Goal: Task Accomplishment & Management: Use online tool/utility

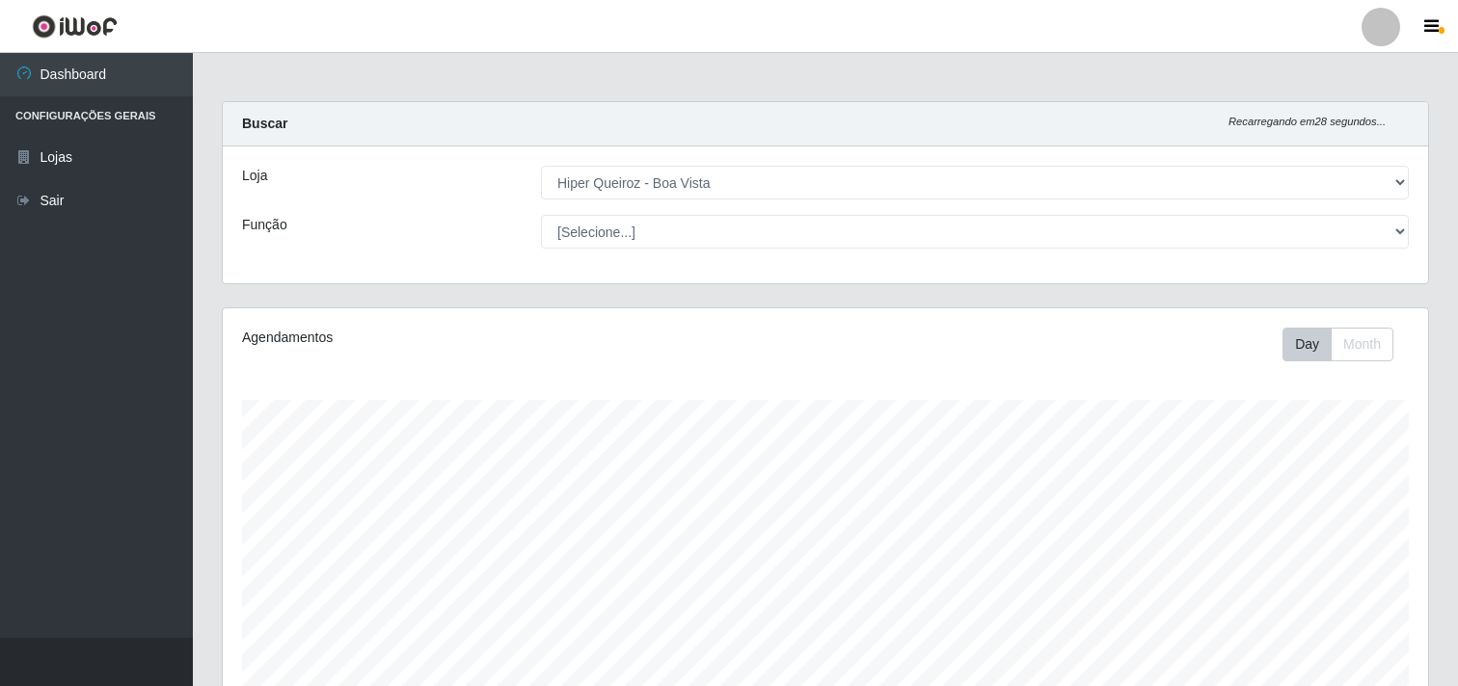
select select "514"
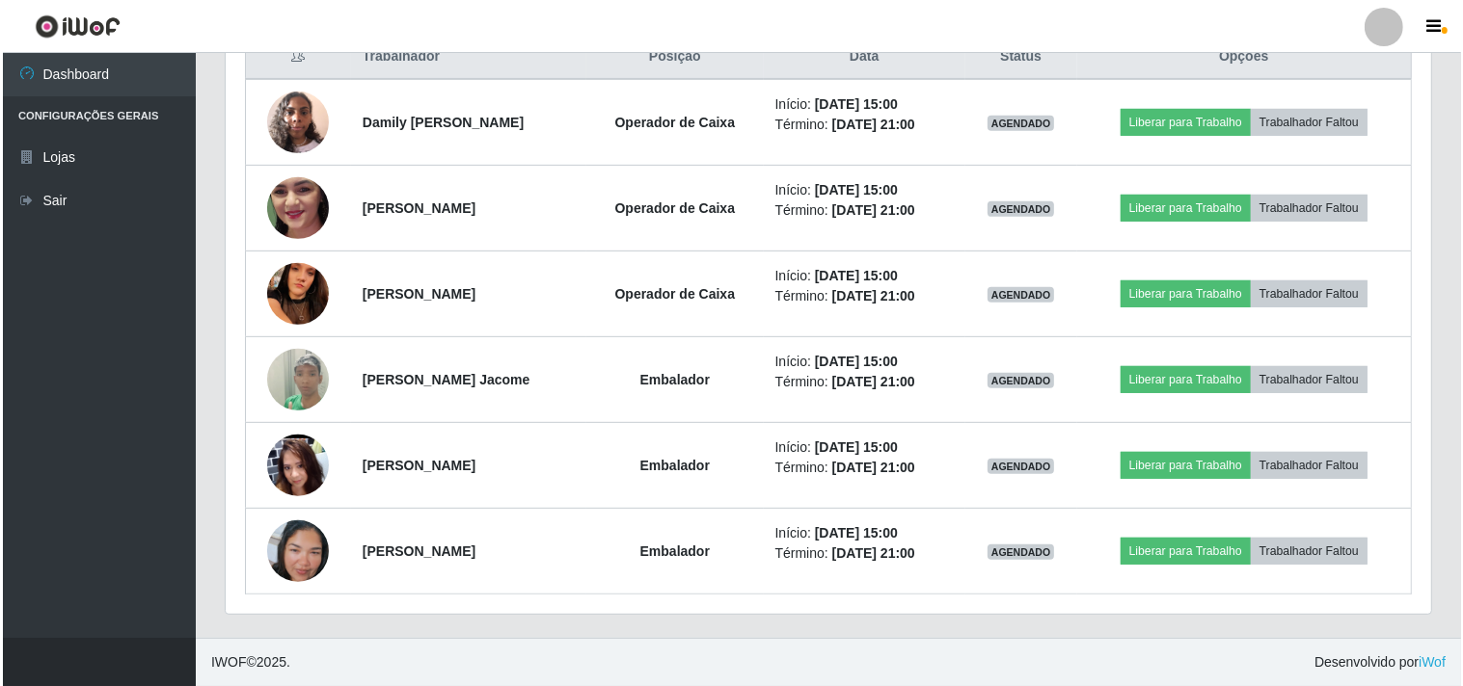
scroll to position [399, 1205]
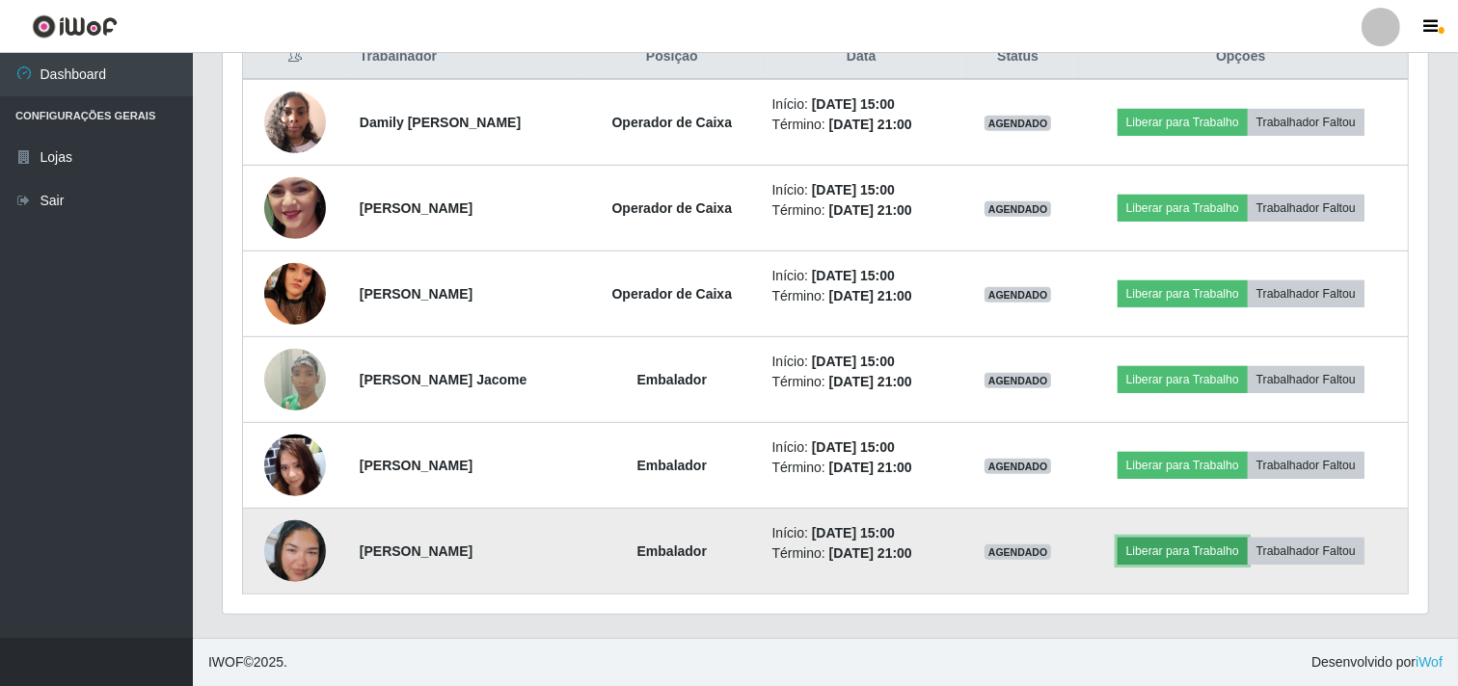
click at [1206, 545] on button "Liberar para Trabalho" at bounding box center [1182, 551] width 130 height 27
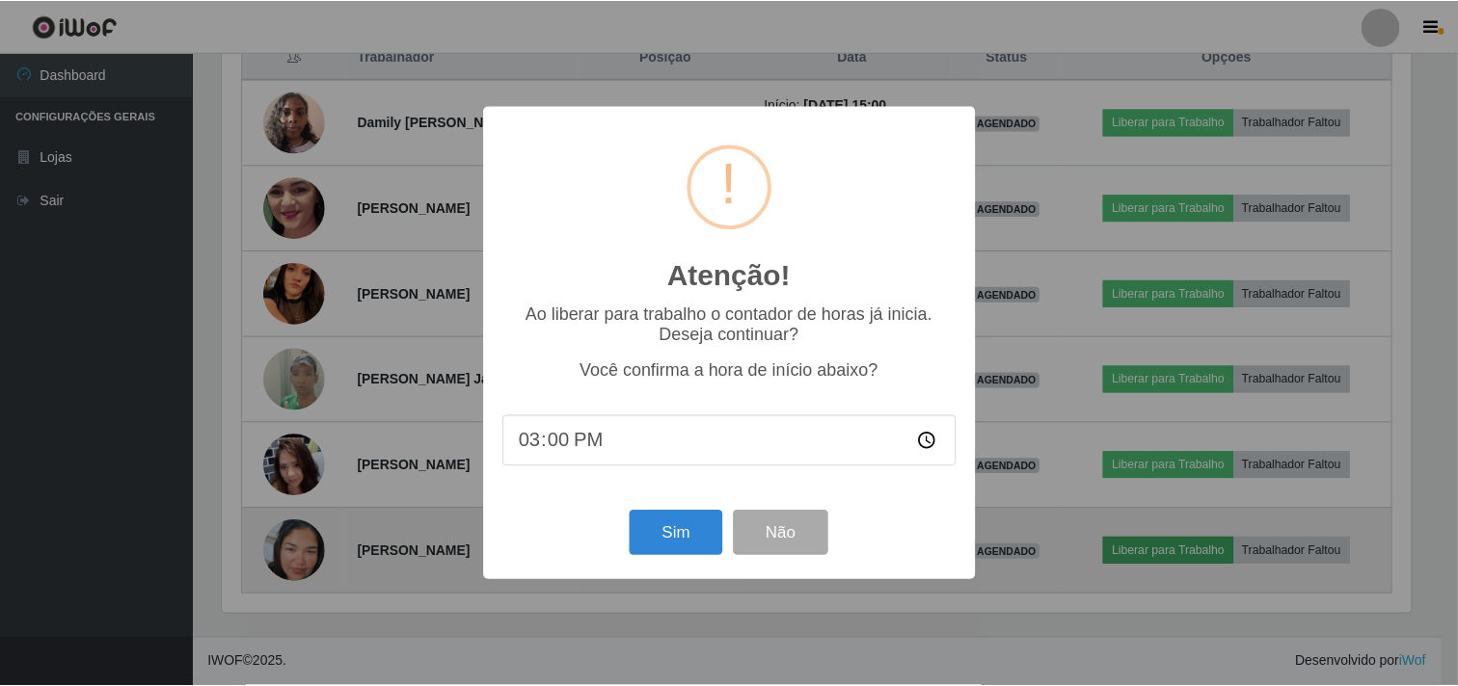
scroll to position [399, 1193]
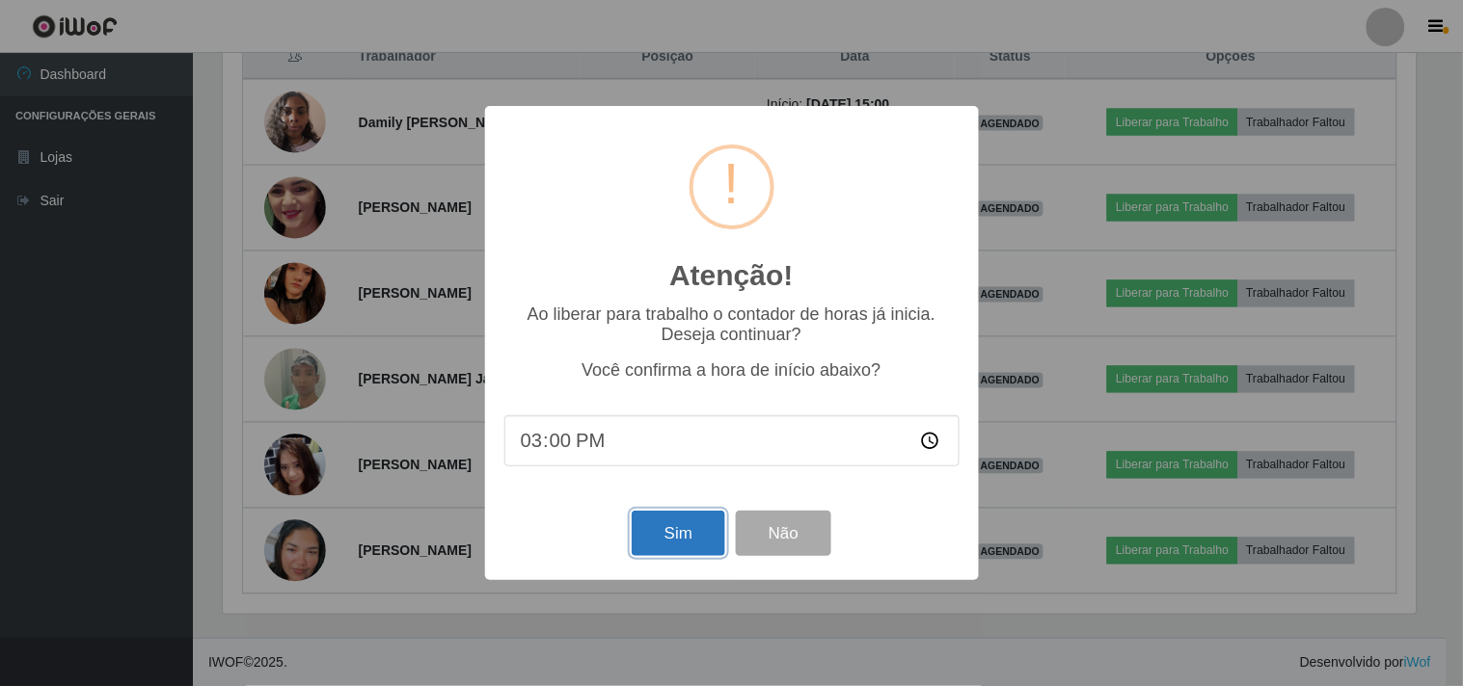
click at [688, 543] on button "Sim" at bounding box center [679, 533] width 94 height 45
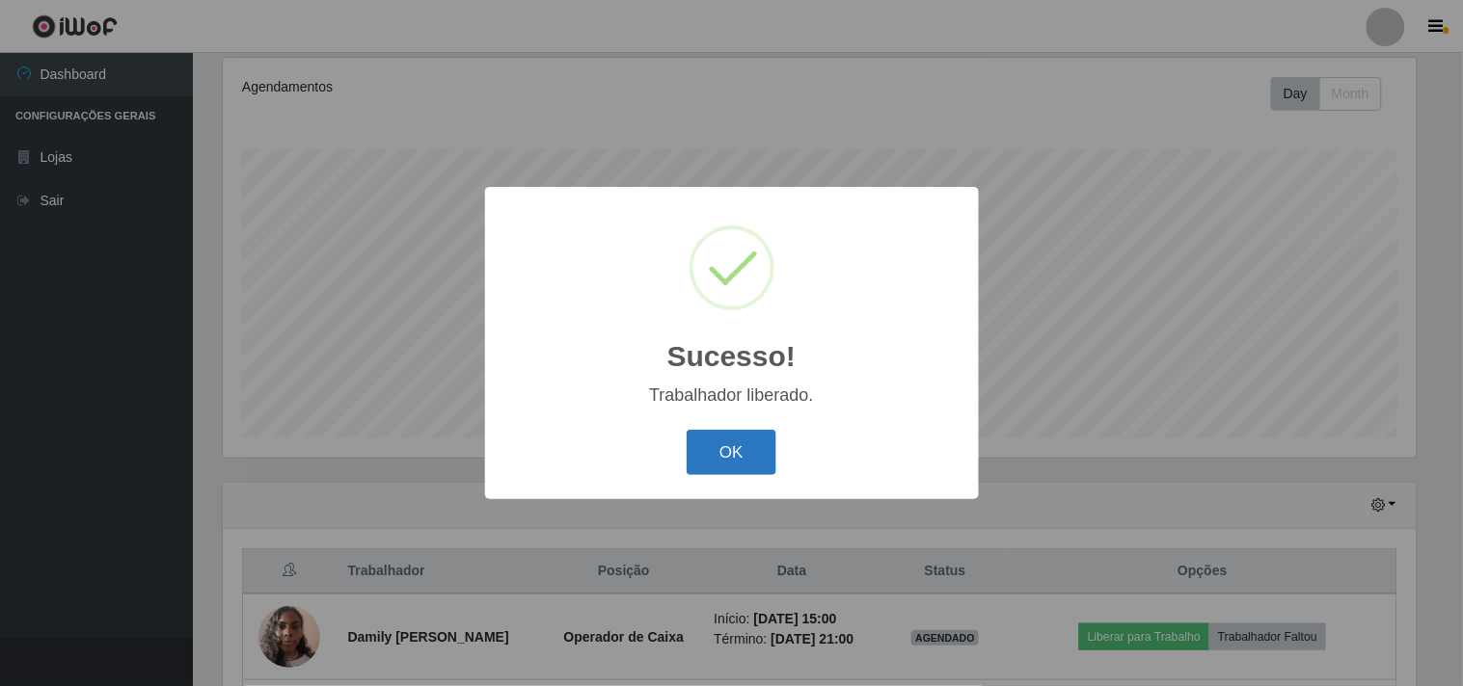
click at [715, 474] on button "OK" at bounding box center [731, 452] width 90 height 45
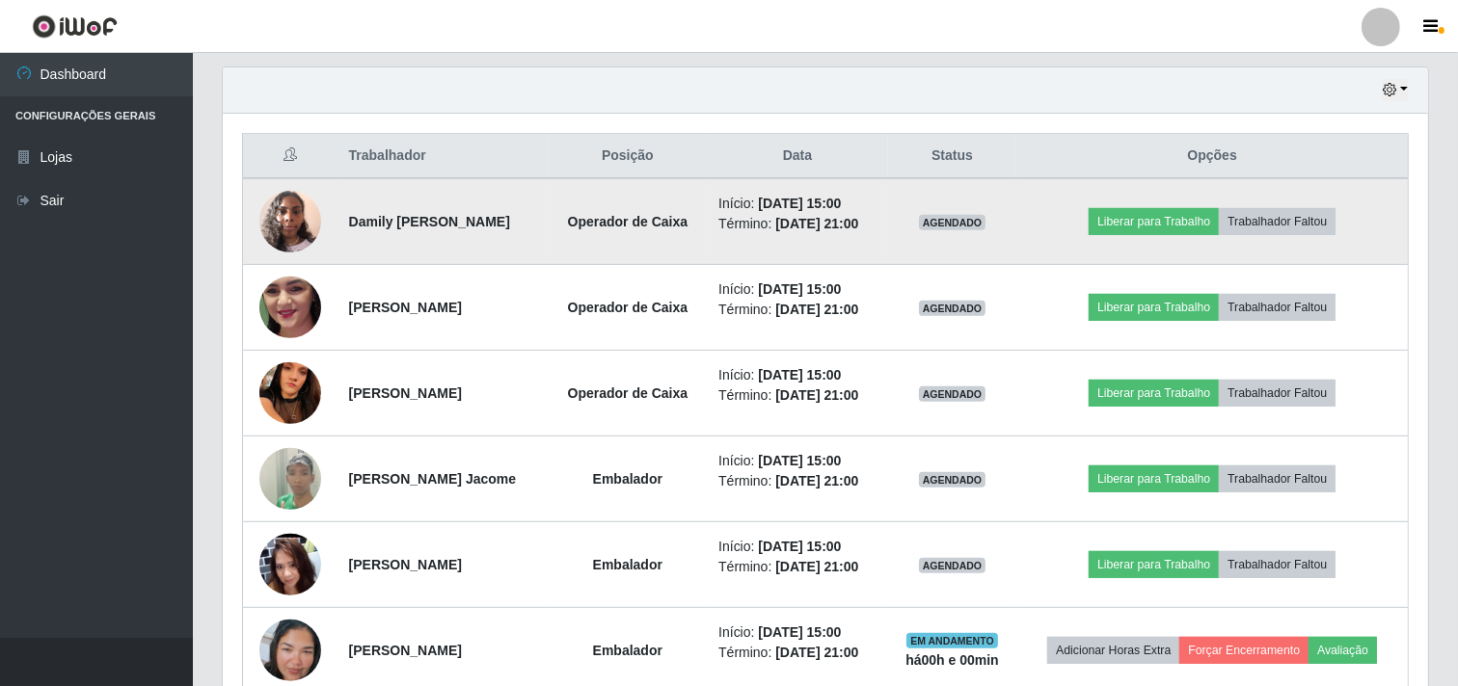
scroll to position [679, 0]
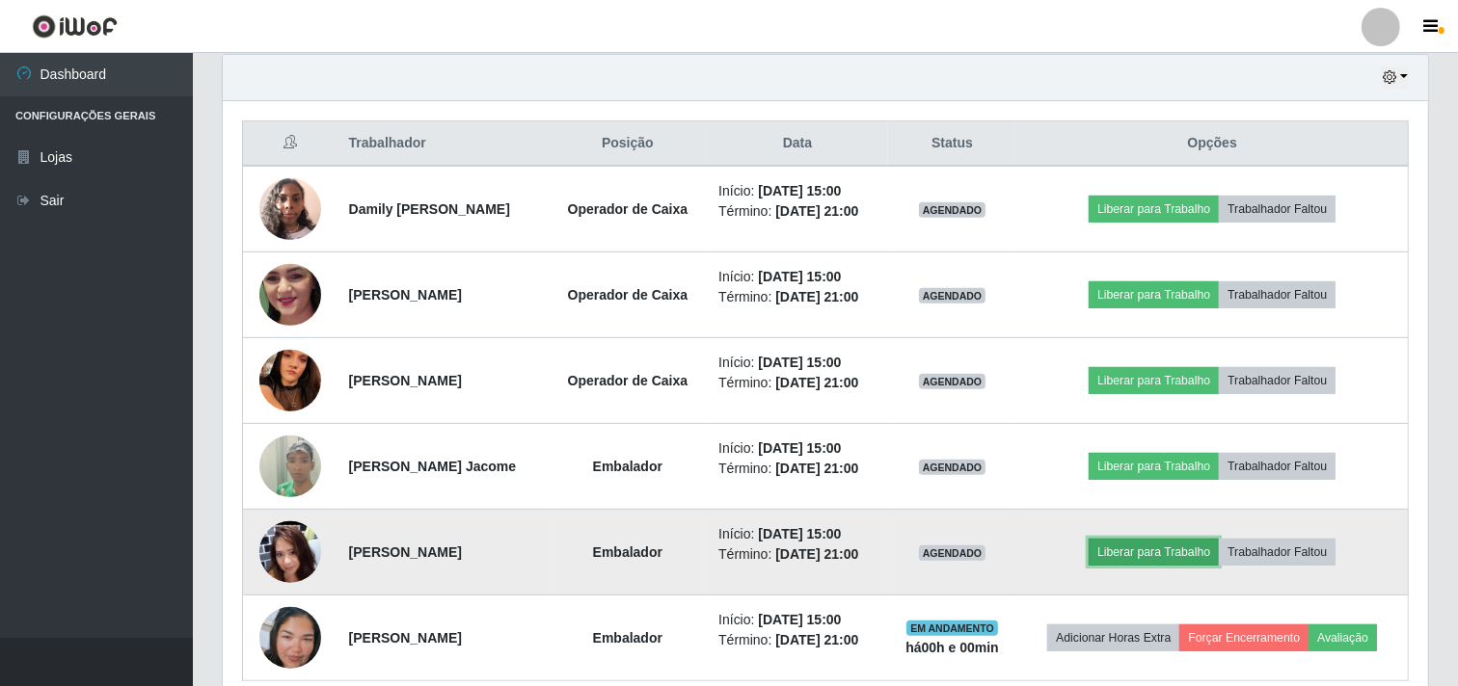
click at [1169, 566] on button "Liberar para Trabalho" at bounding box center [1154, 552] width 130 height 27
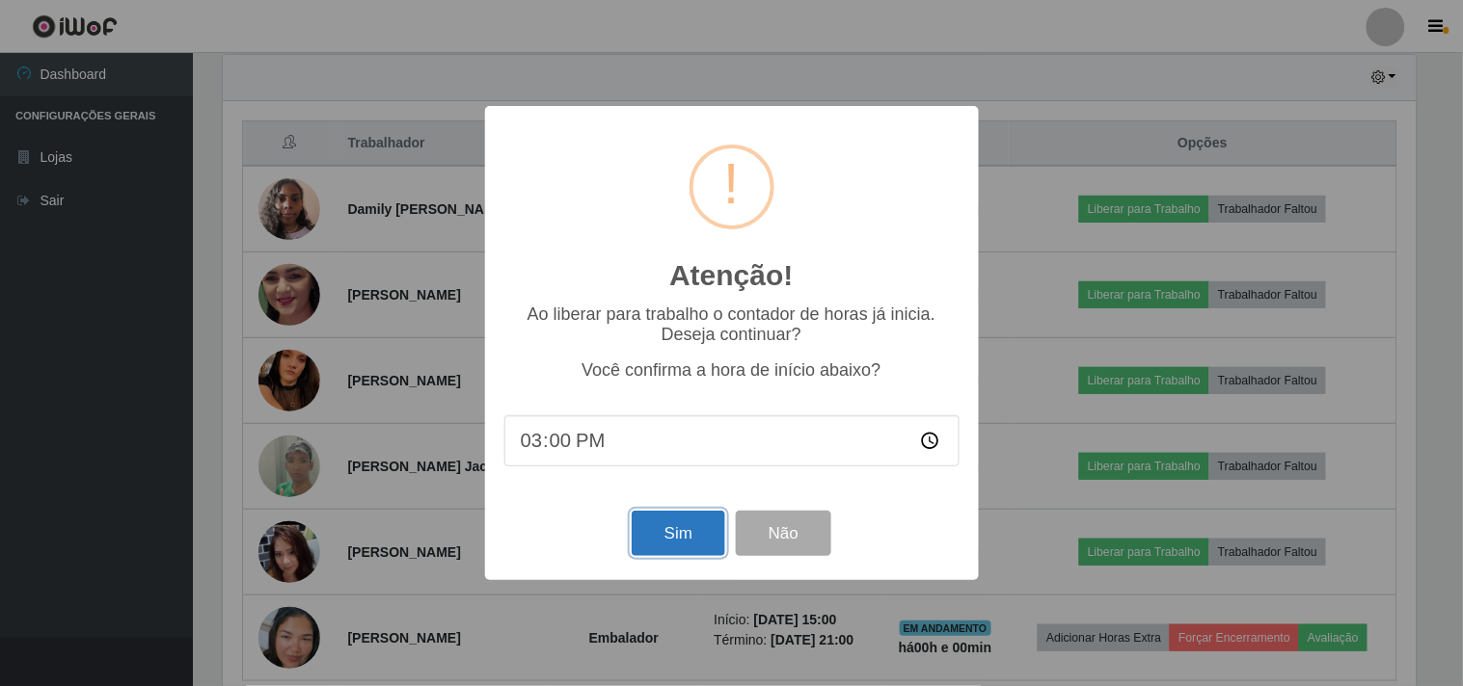
click at [700, 541] on button "Sim" at bounding box center [679, 533] width 94 height 45
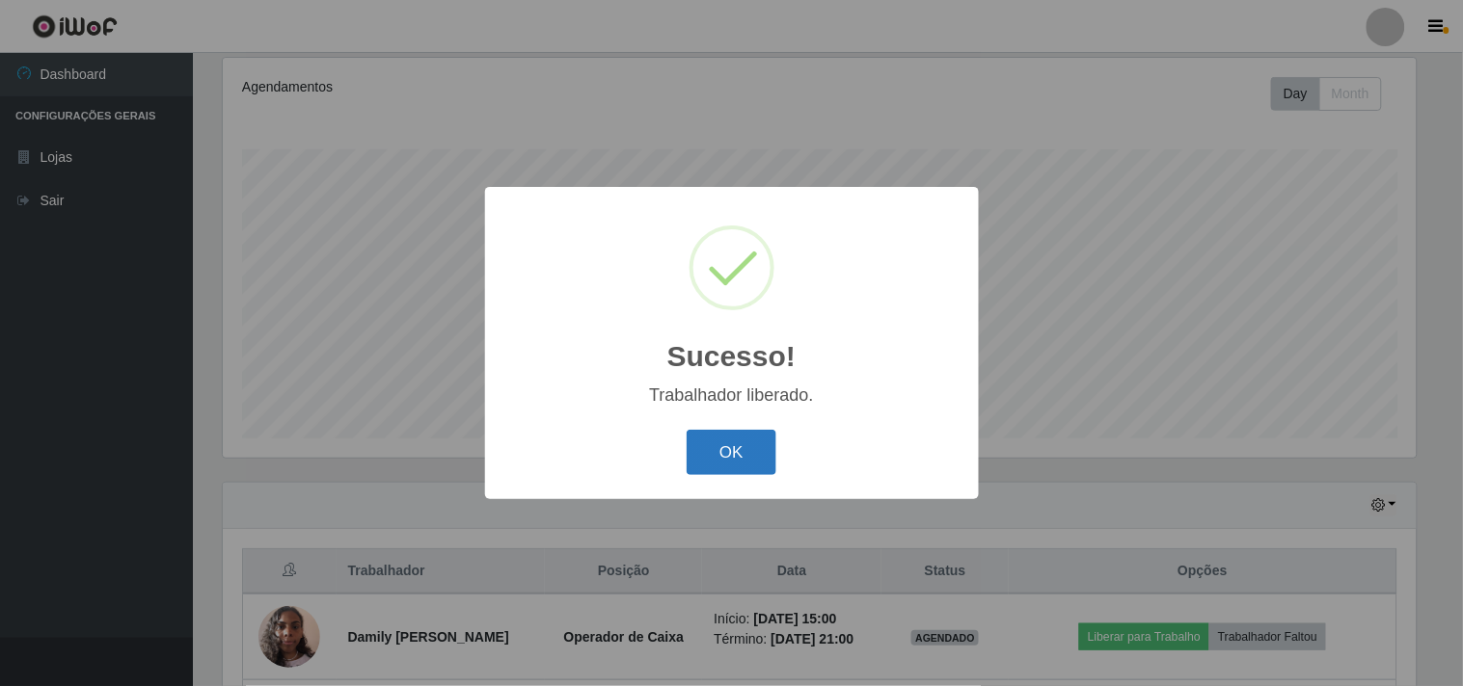
click at [699, 455] on button "OK" at bounding box center [731, 452] width 90 height 45
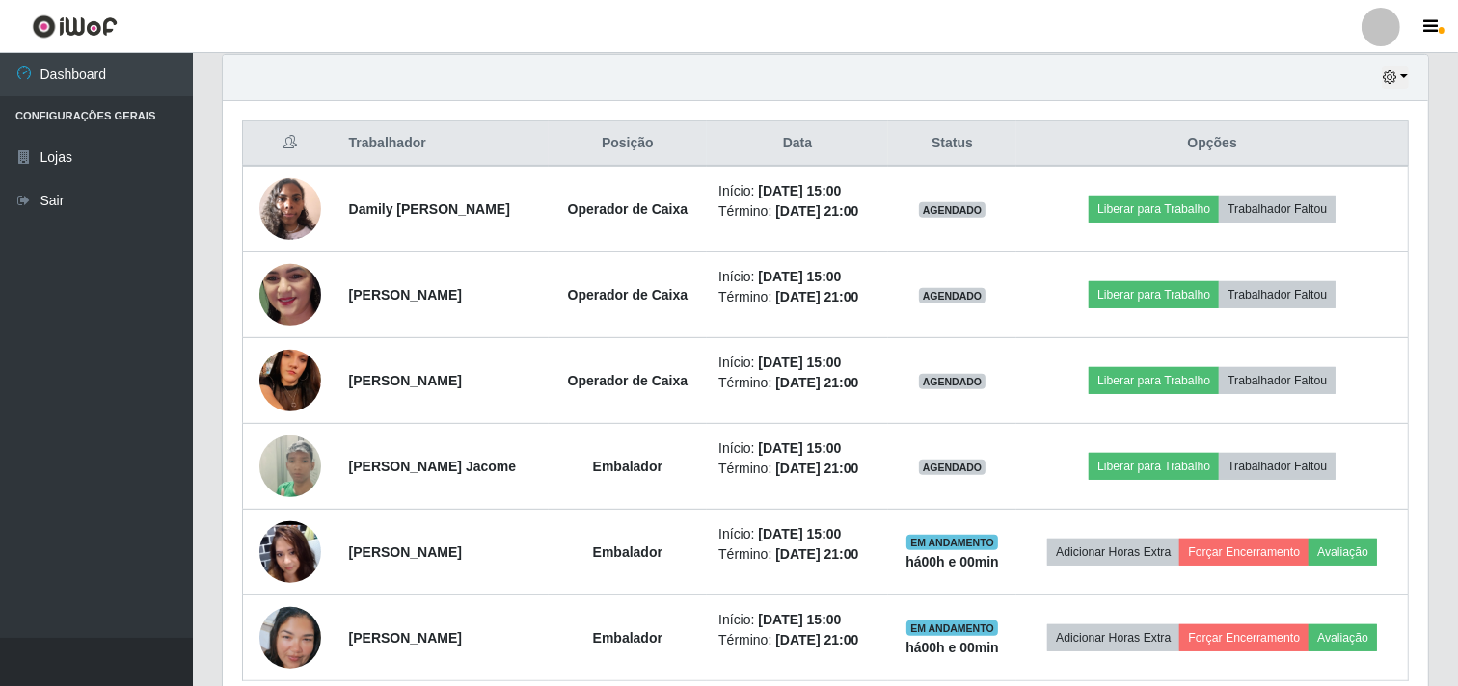
scroll to position [786, 0]
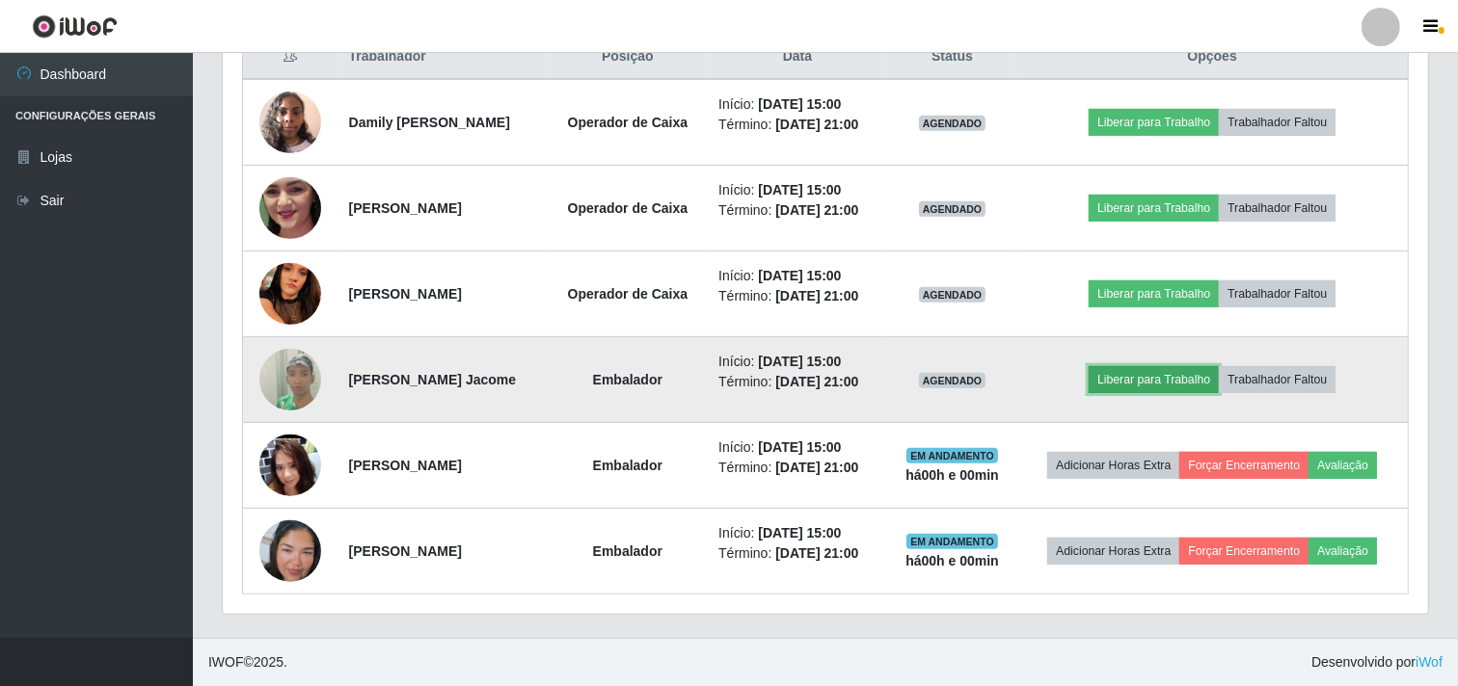
click at [1139, 393] on button "Liberar para Trabalho" at bounding box center [1154, 379] width 130 height 27
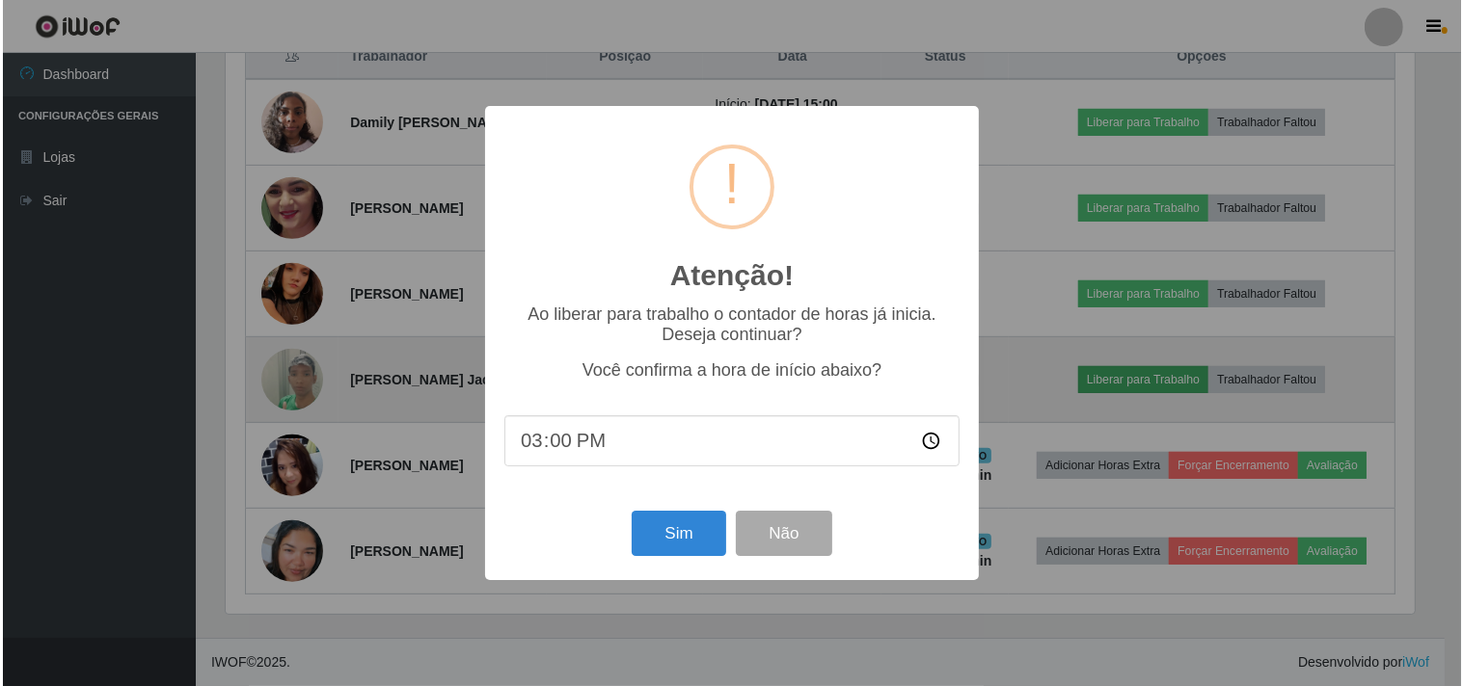
scroll to position [399, 1193]
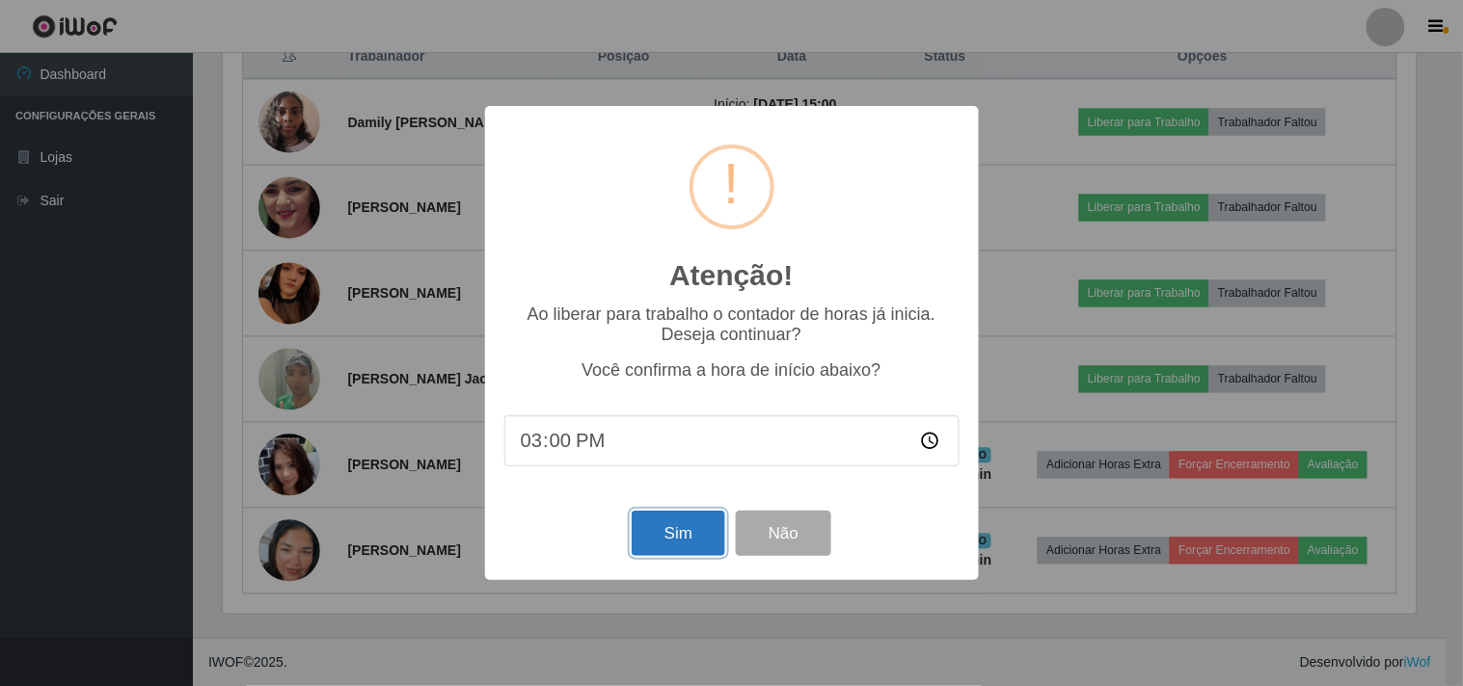
click at [695, 534] on button "Sim" at bounding box center [679, 533] width 94 height 45
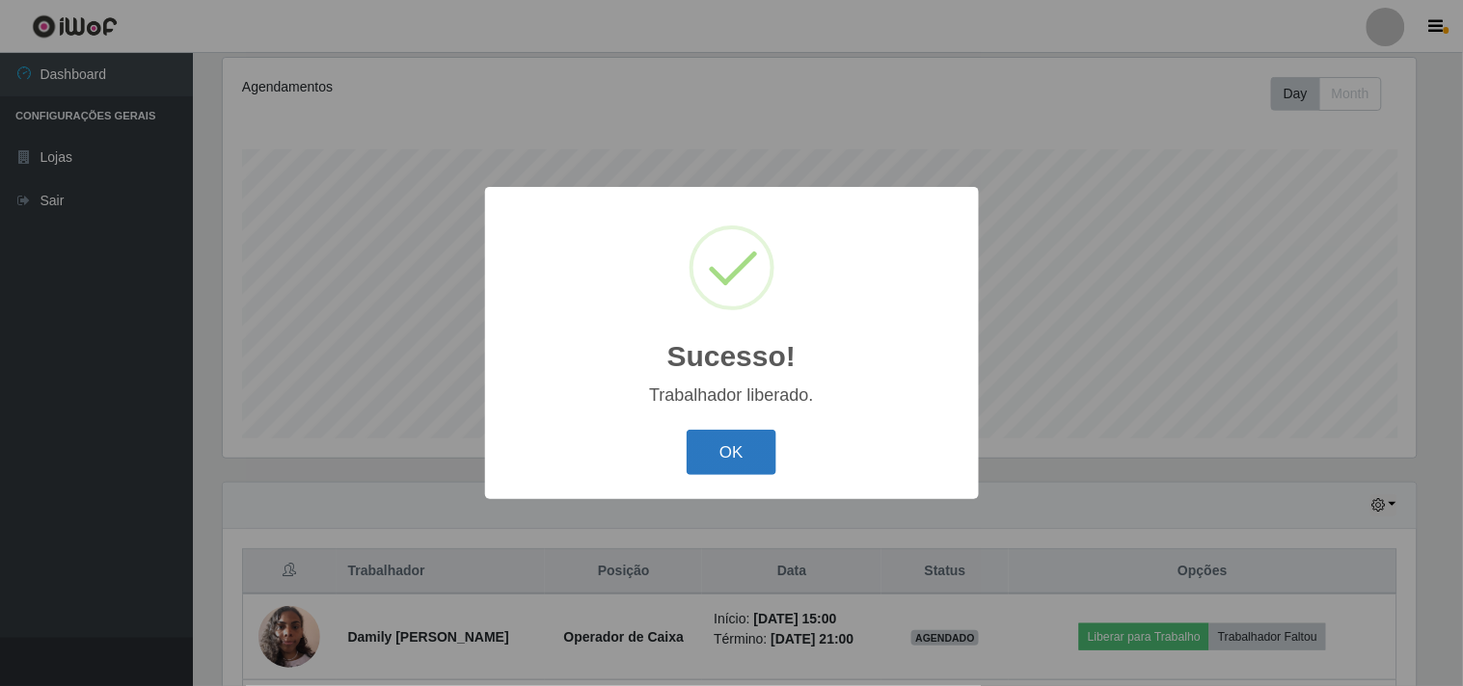
click at [713, 466] on button "OK" at bounding box center [731, 452] width 90 height 45
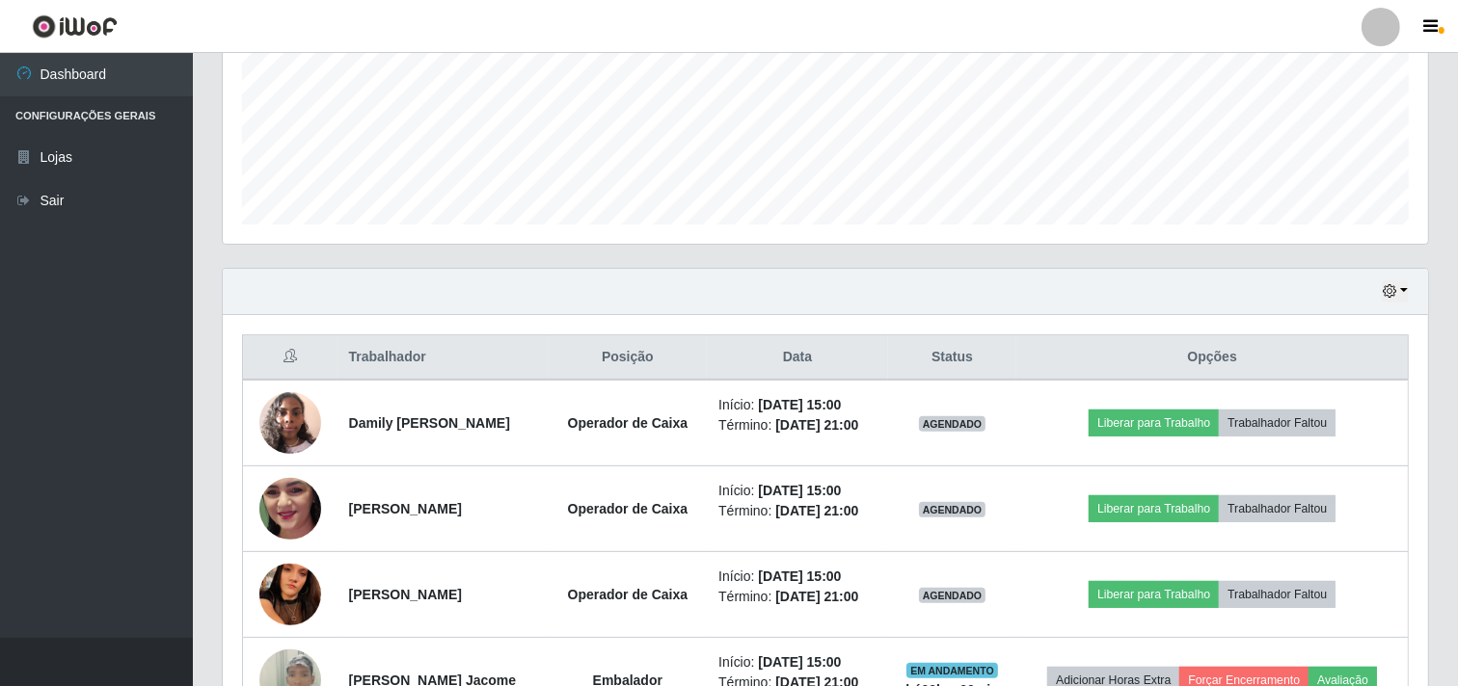
scroll to position [0, 0]
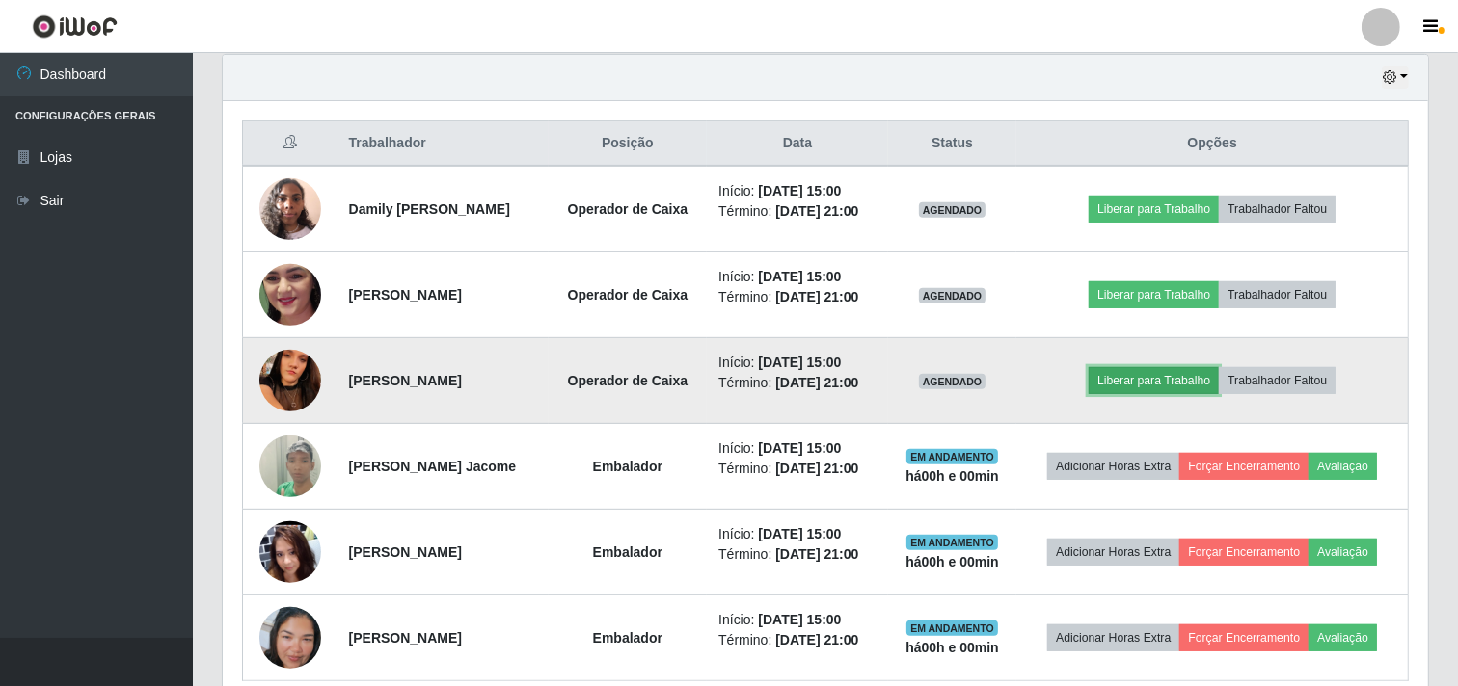
click at [1193, 394] on button "Liberar para Trabalho" at bounding box center [1154, 380] width 130 height 27
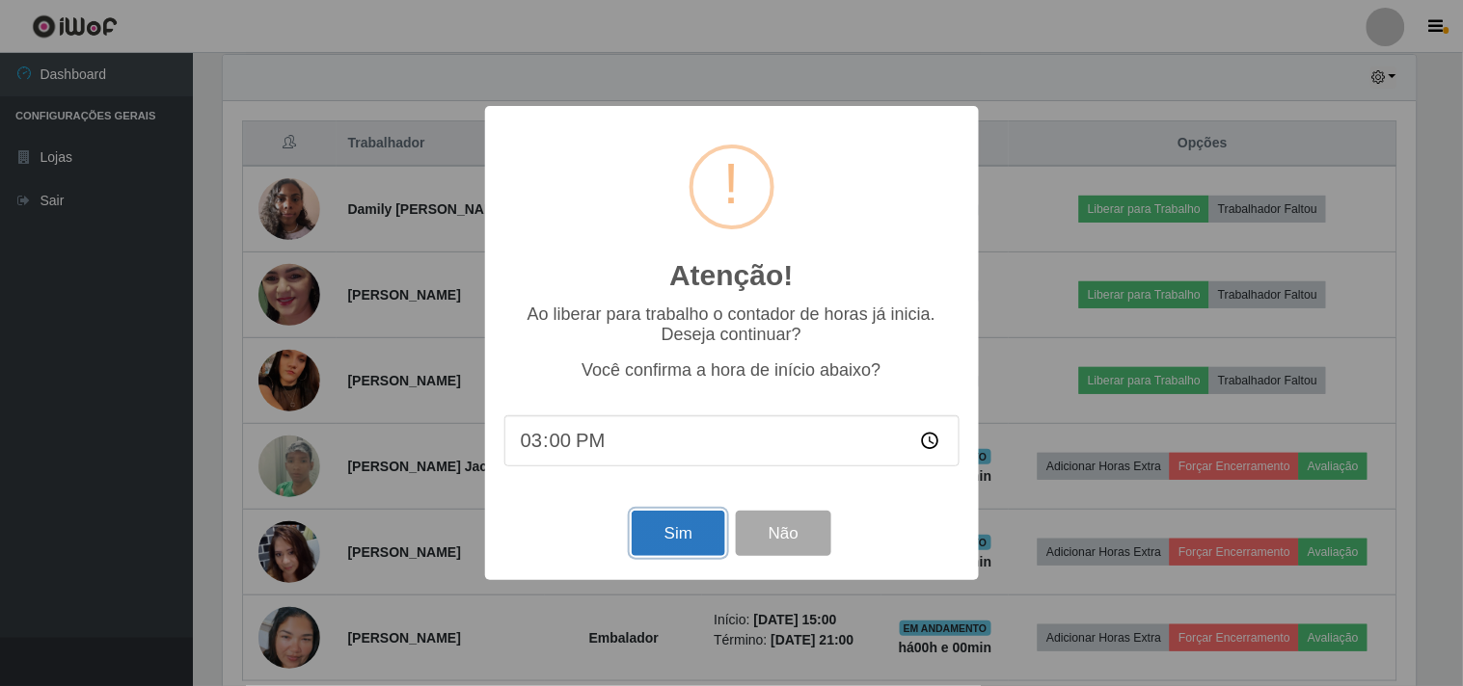
click at [673, 546] on button "Sim" at bounding box center [679, 533] width 94 height 45
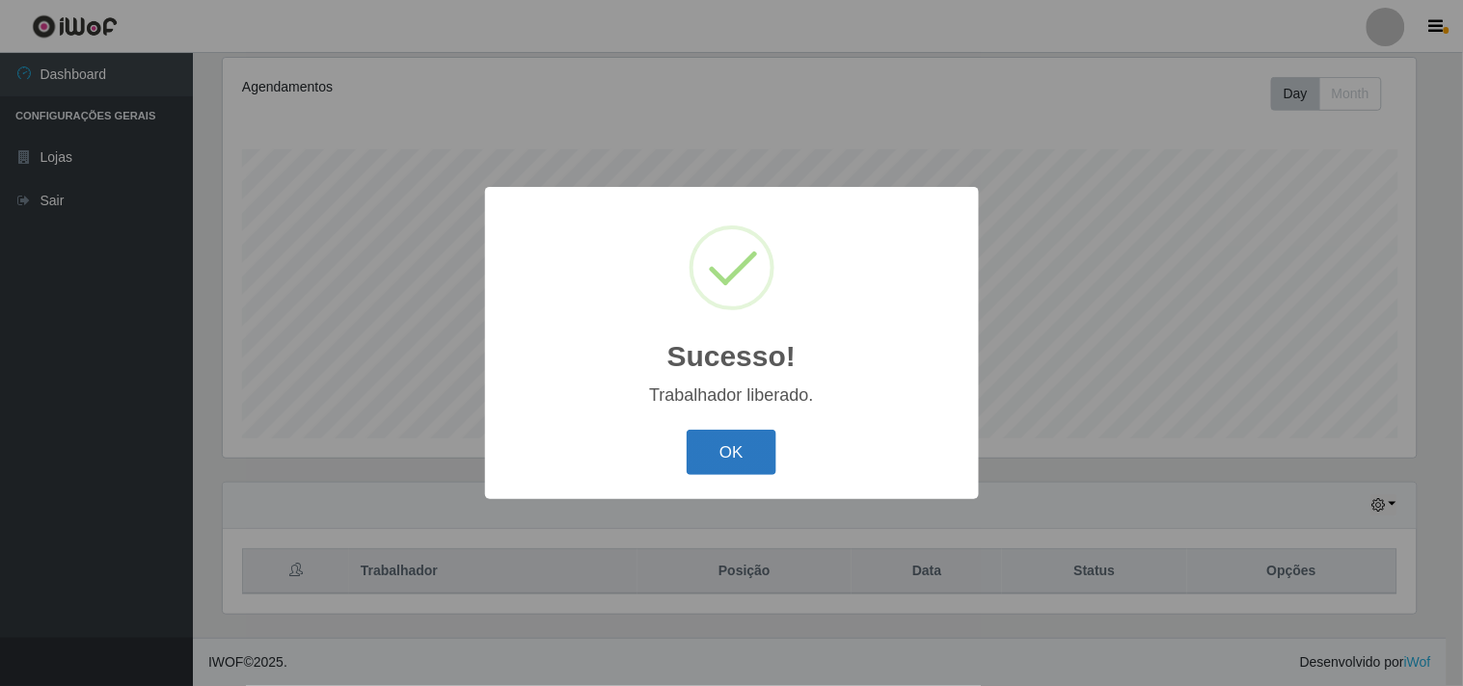
drag, startPoint x: 719, startPoint y: 440, endPoint x: 718, endPoint y: 451, distance: 11.6
click at [719, 441] on button "OK" at bounding box center [731, 452] width 90 height 45
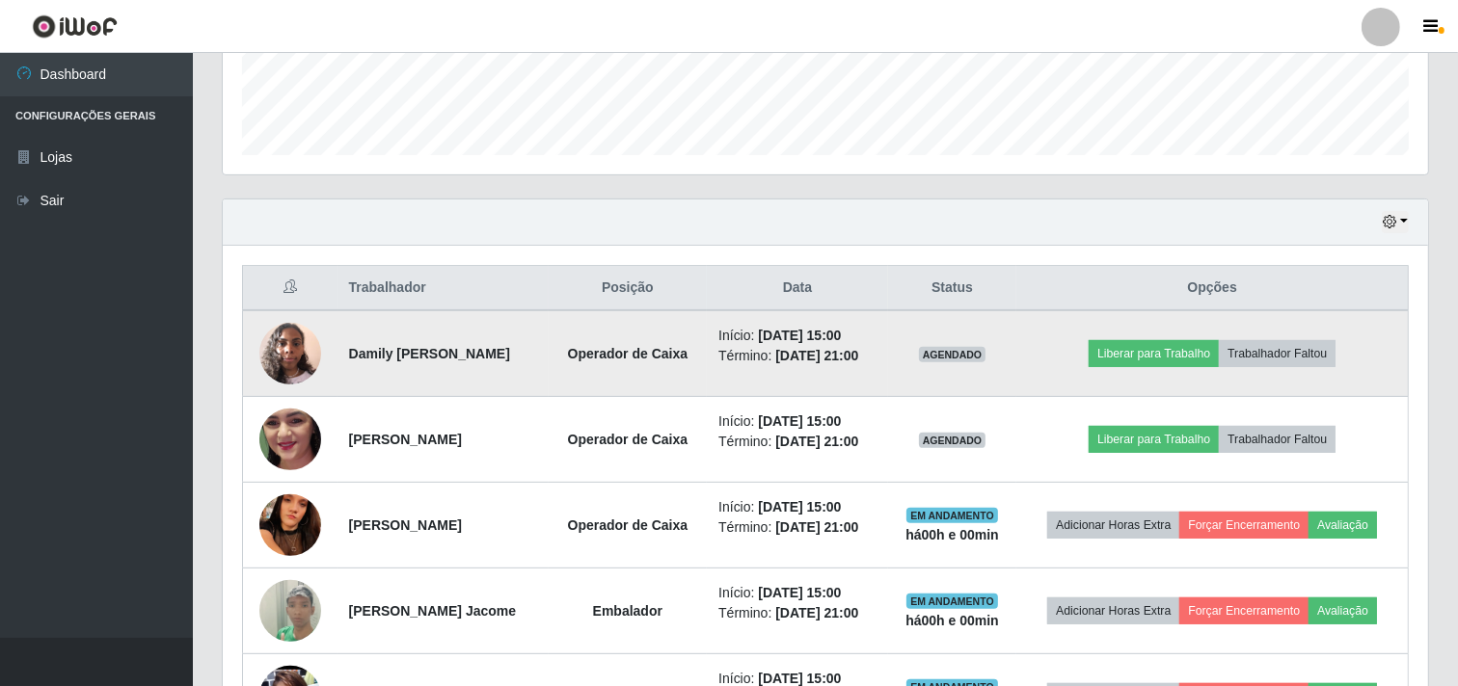
scroll to position [572, 0]
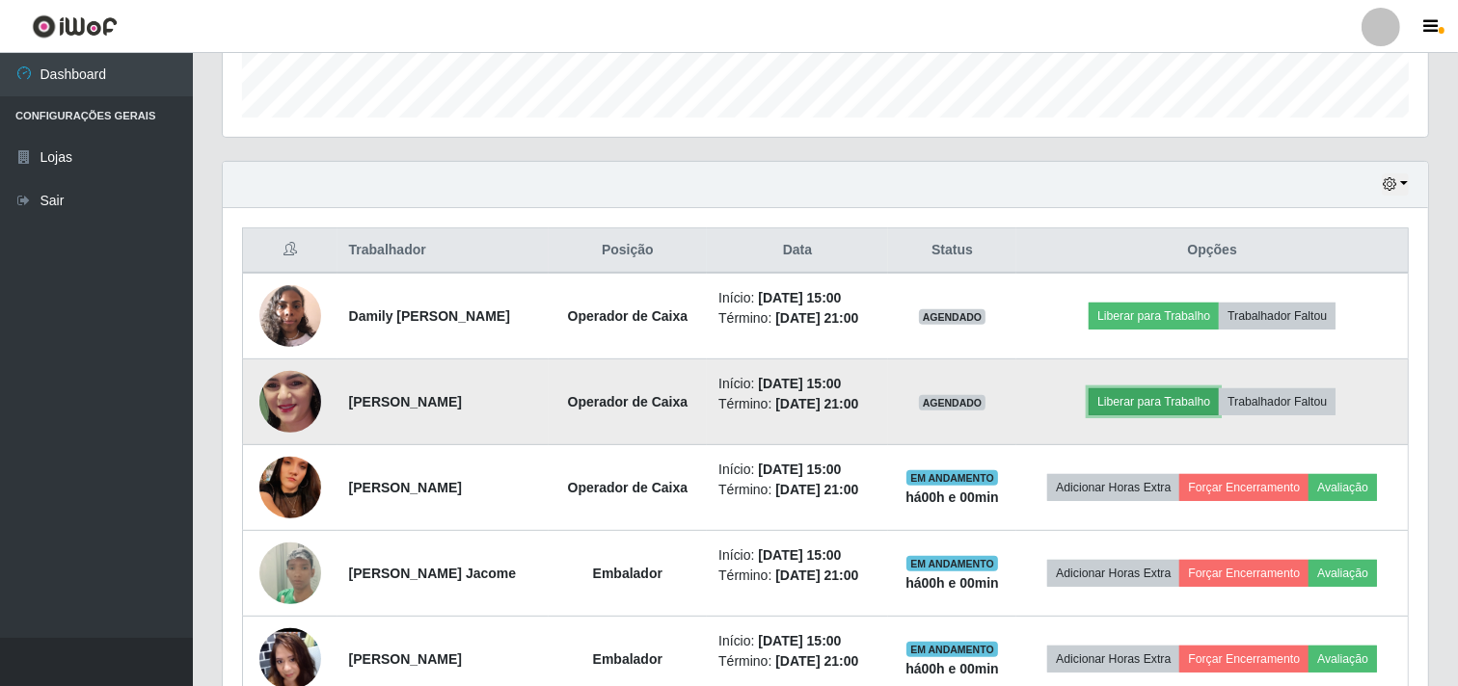
click at [1169, 416] on button "Liberar para Trabalho" at bounding box center [1154, 402] width 130 height 27
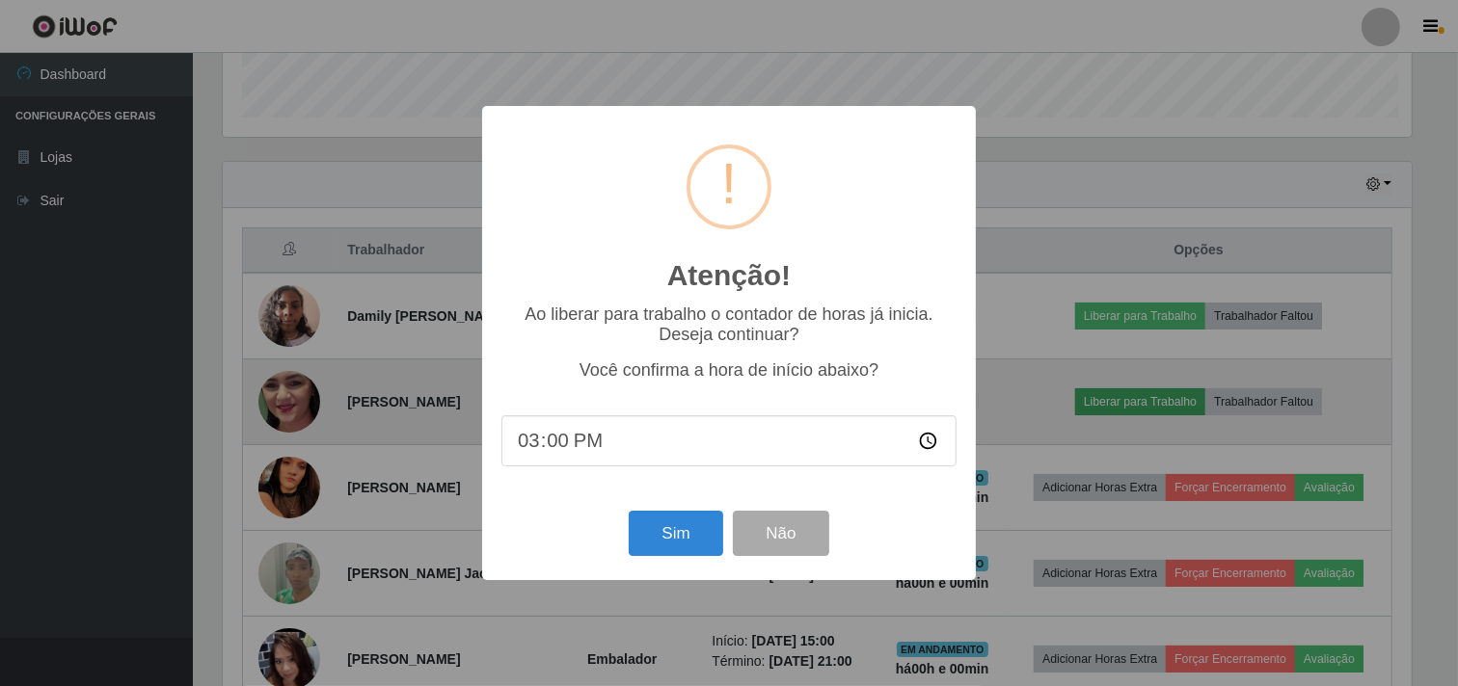
scroll to position [399, 1193]
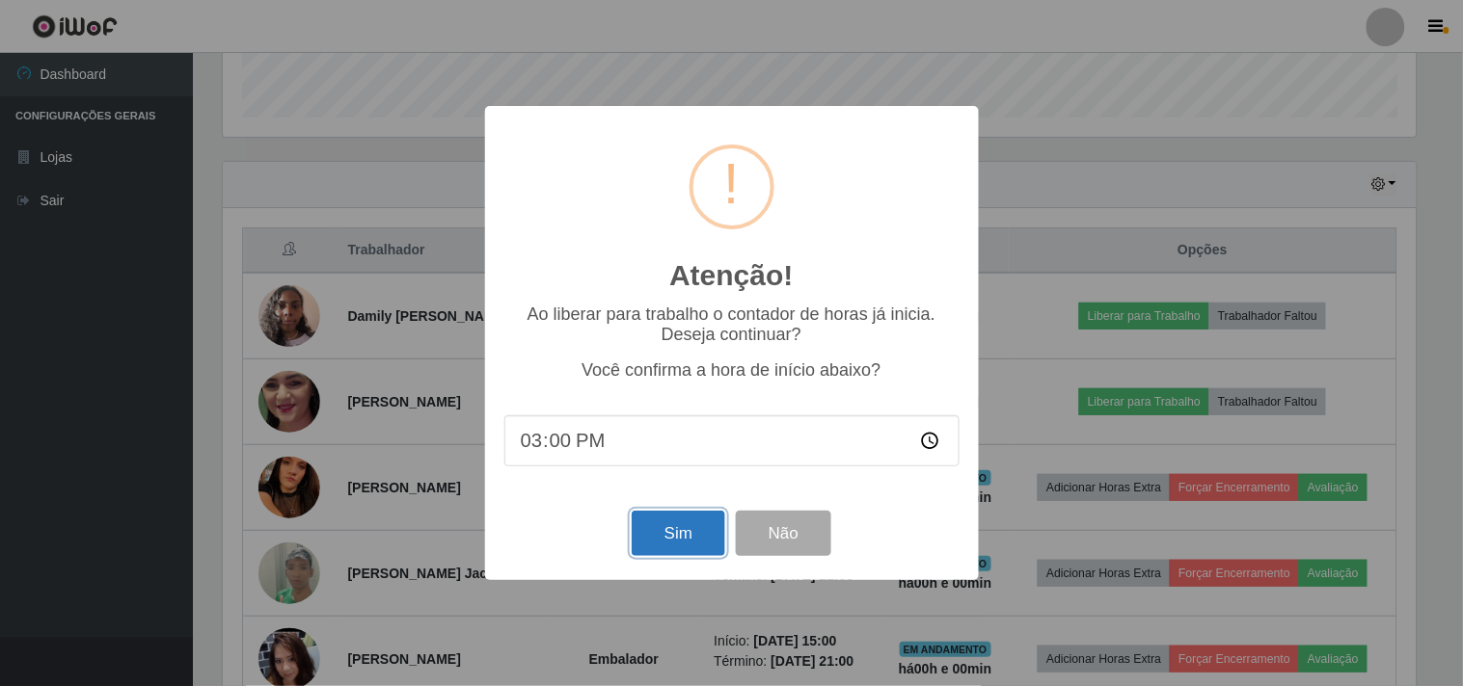
click at [670, 537] on button "Sim" at bounding box center [679, 533] width 94 height 45
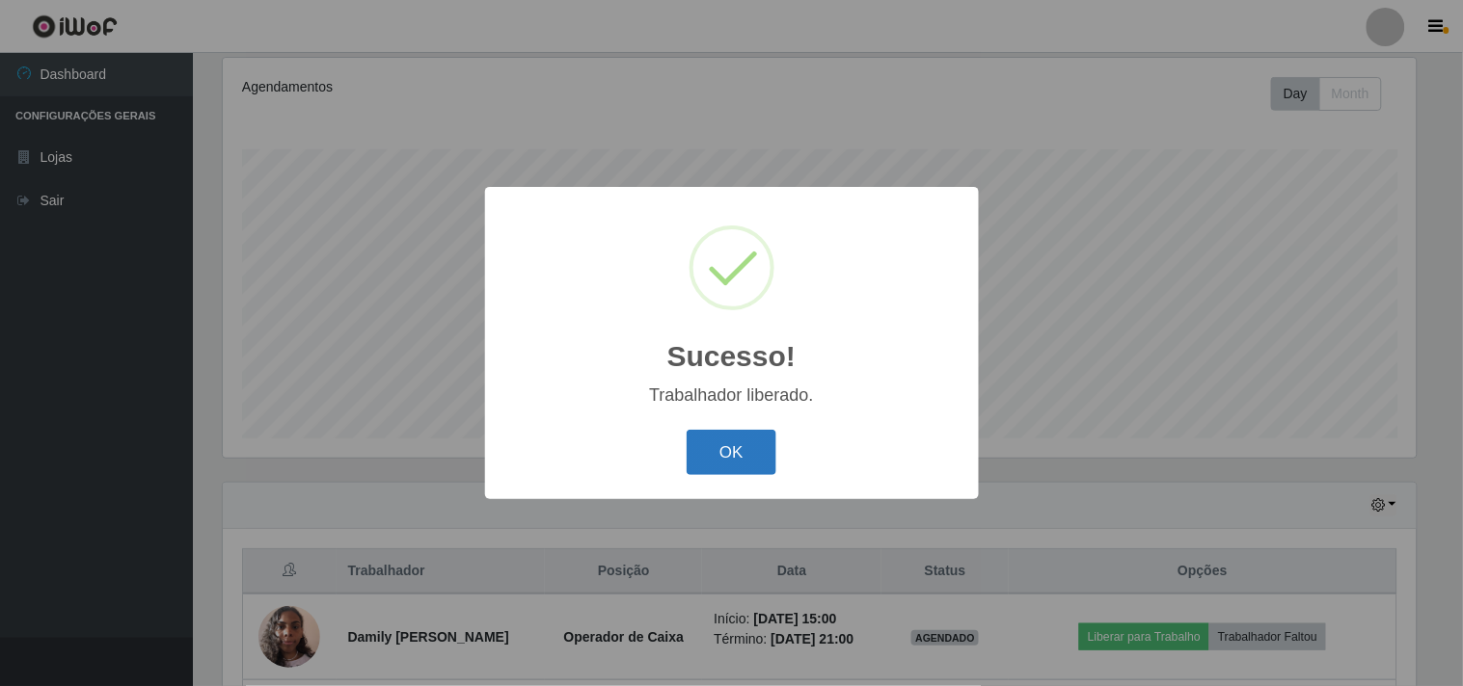
click at [706, 459] on button "OK" at bounding box center [731, 452] width 90 height 45
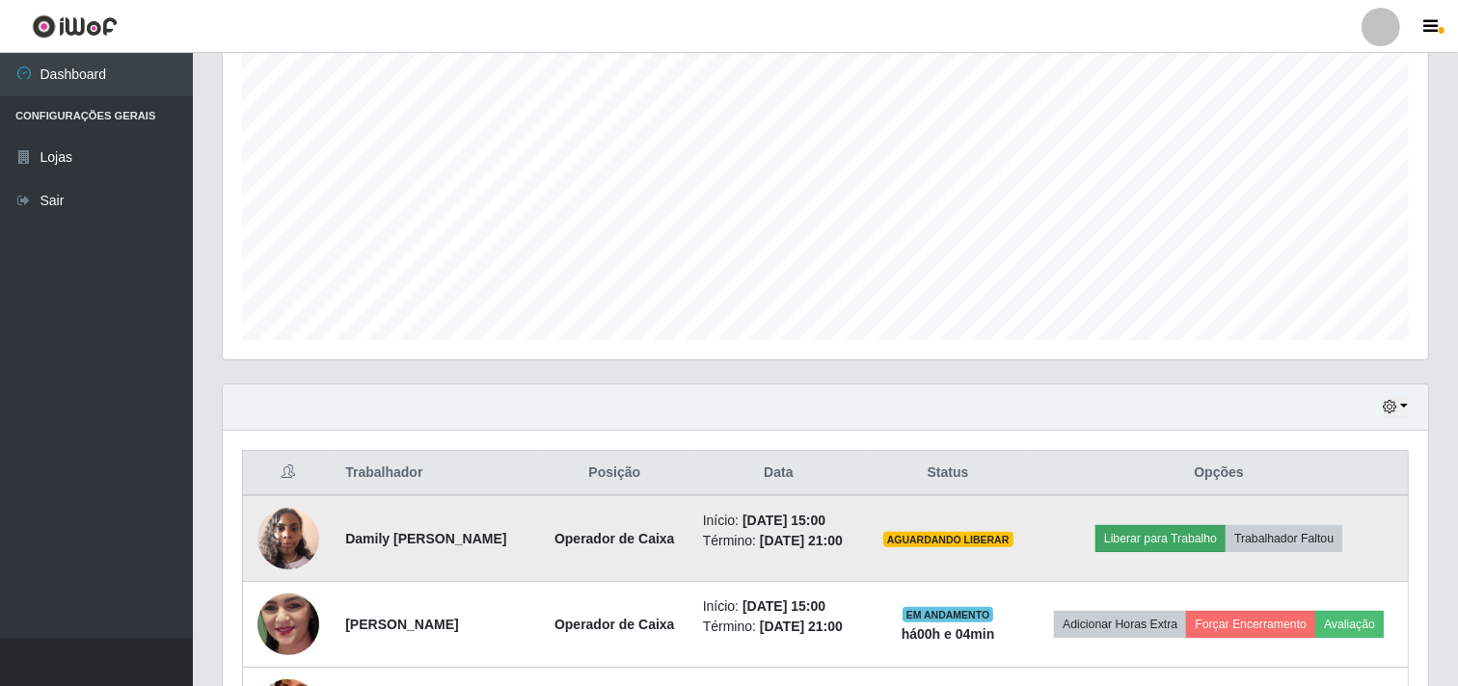
scroll to position [572, 0]
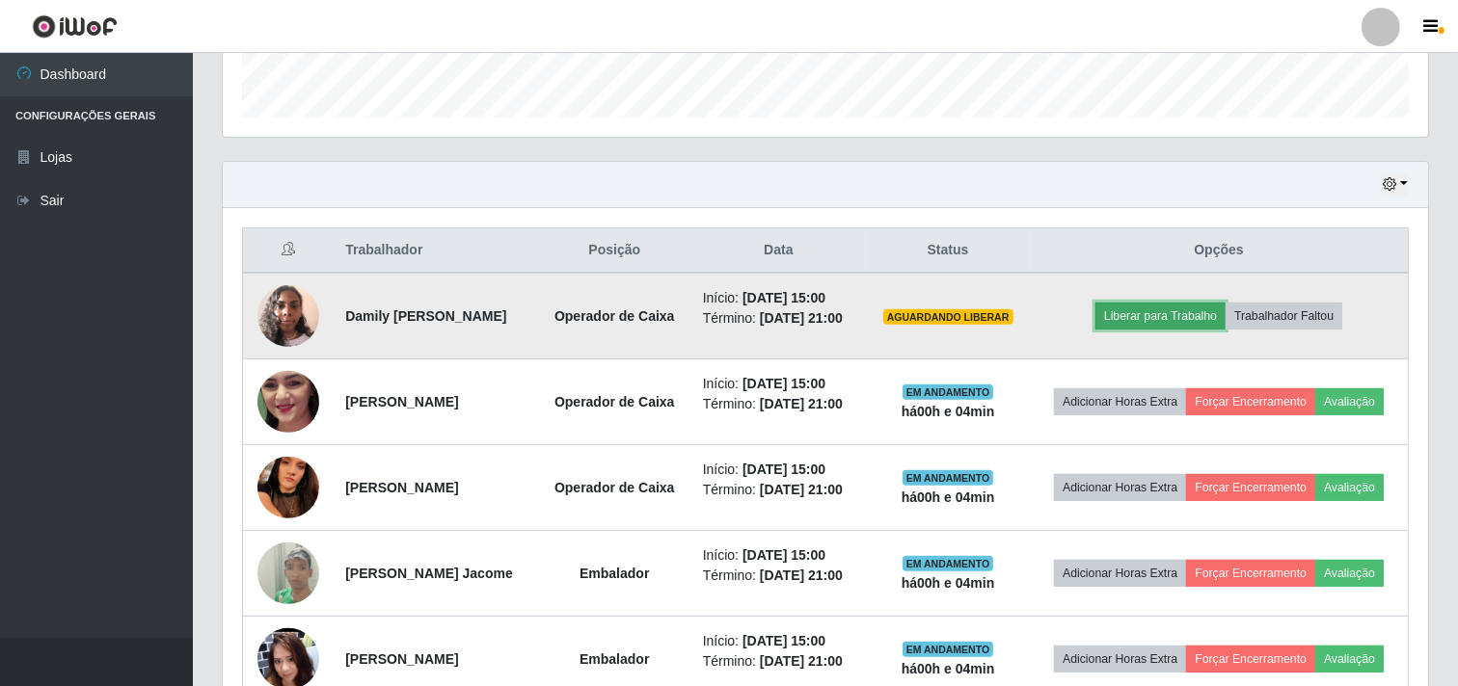
click at [1183, 316] on button "Liberar para Trabalho" at bounding box center [1160, 316] width 130 height 27
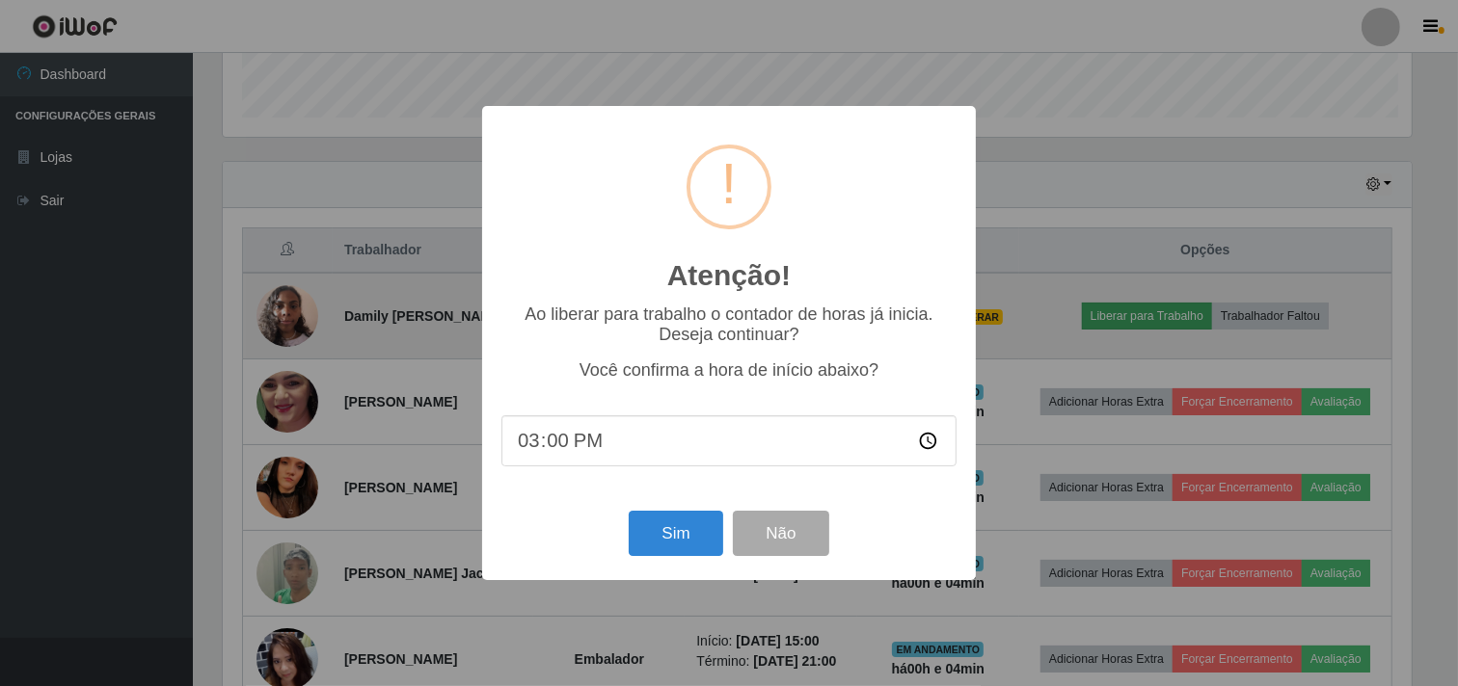
scroll to position [399, 1193]
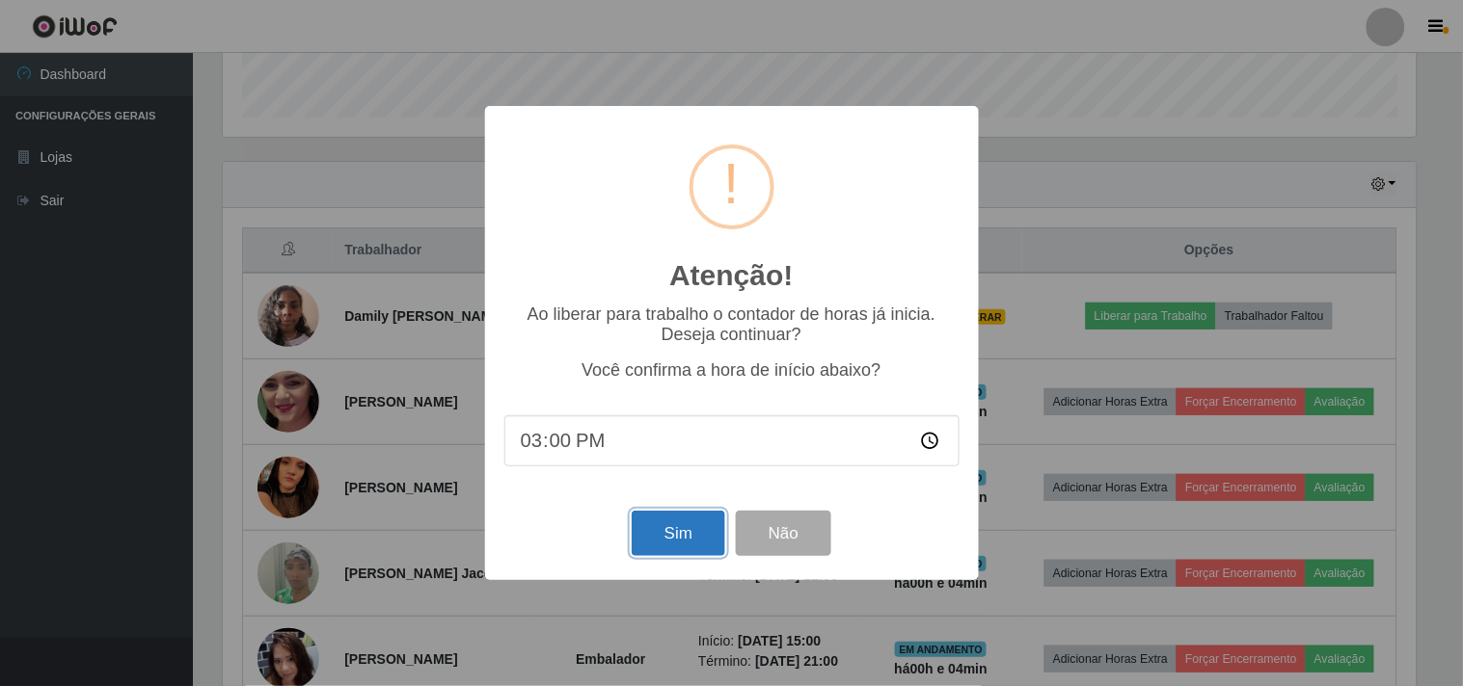
click at [678, 533] on button "Sim" at bounding box center [679, 533] width 94 height 45
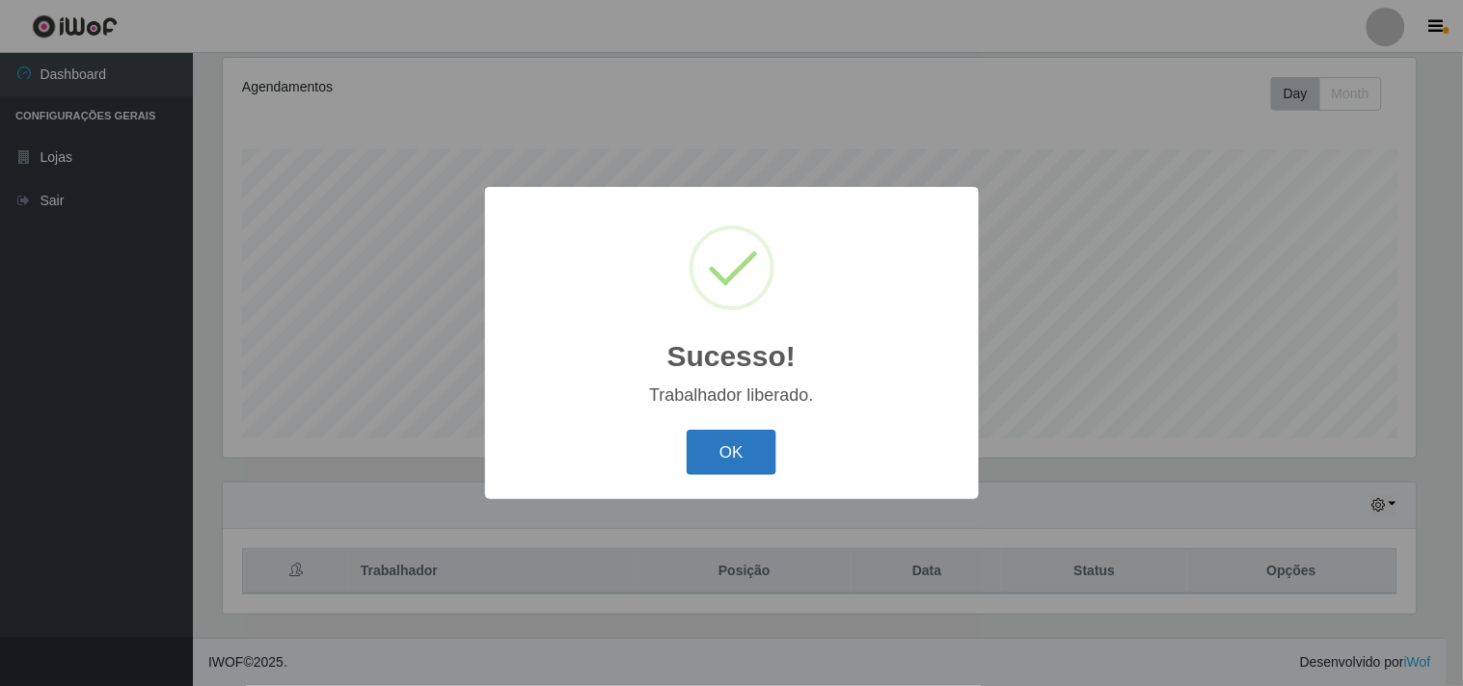
click at [750, 453] on button "OK" at bounding box center [731, 452] width 90 height 45
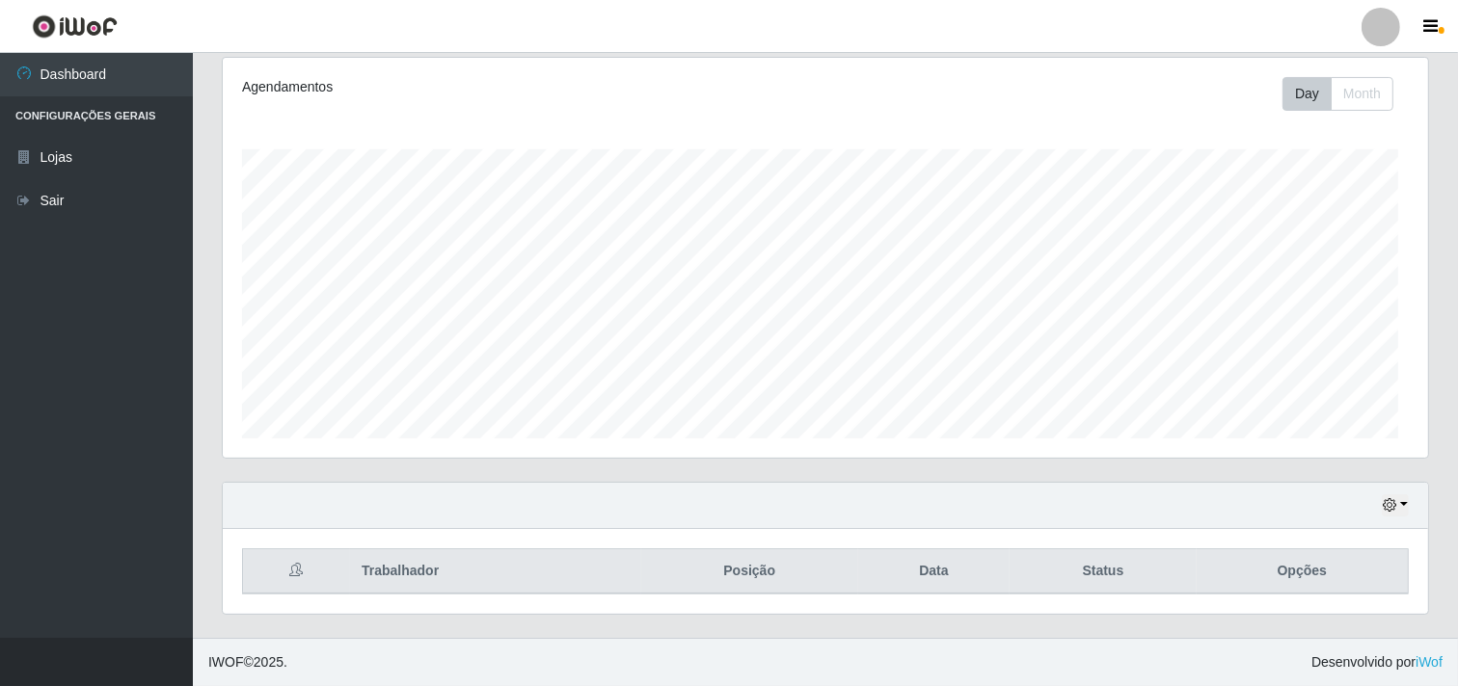
scroll to position [399, 1205]
